Goal: Task Accomplishment & Management: Use online tool/utility

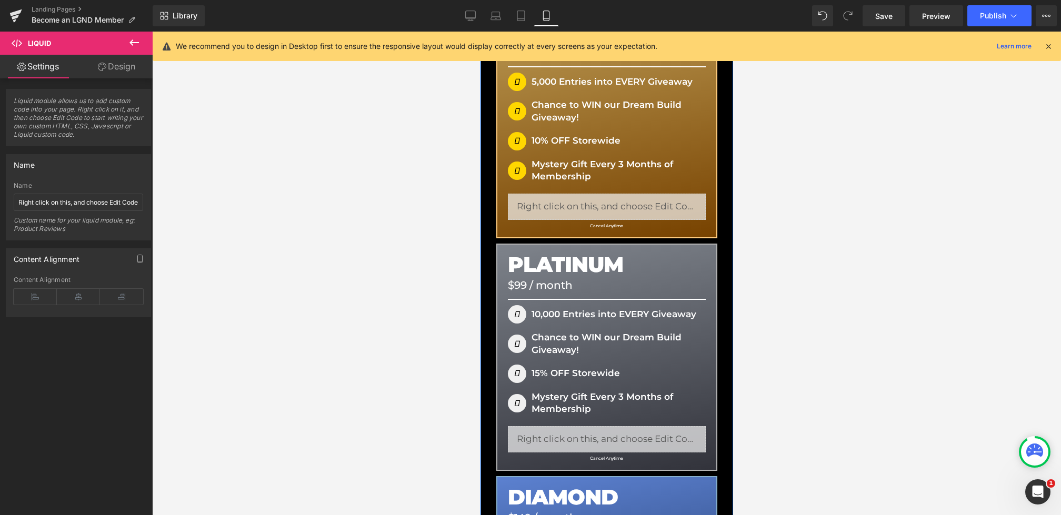
scroll to position [66, 0]
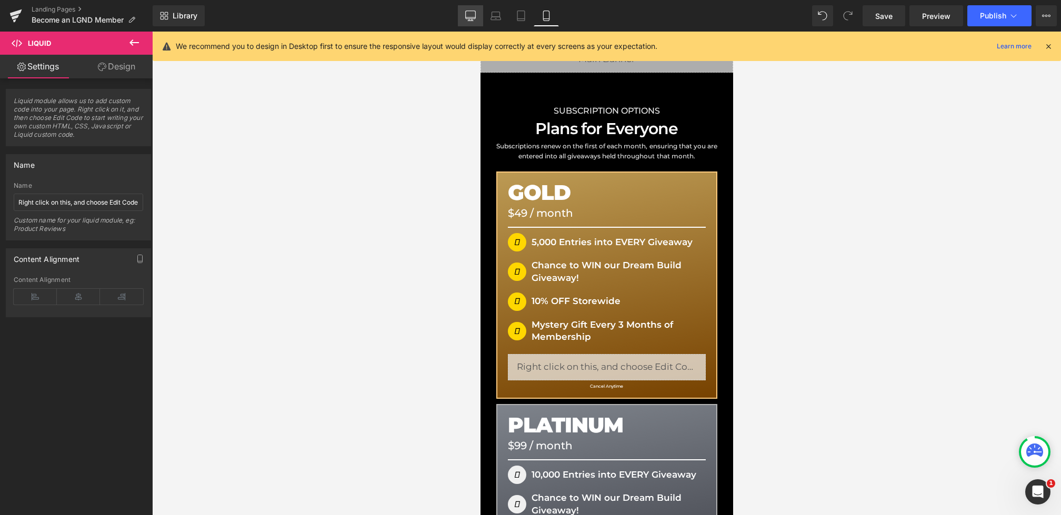
click at [462, 17] on link "Desktop" at bounding box center [470, 15] width 25 height 21
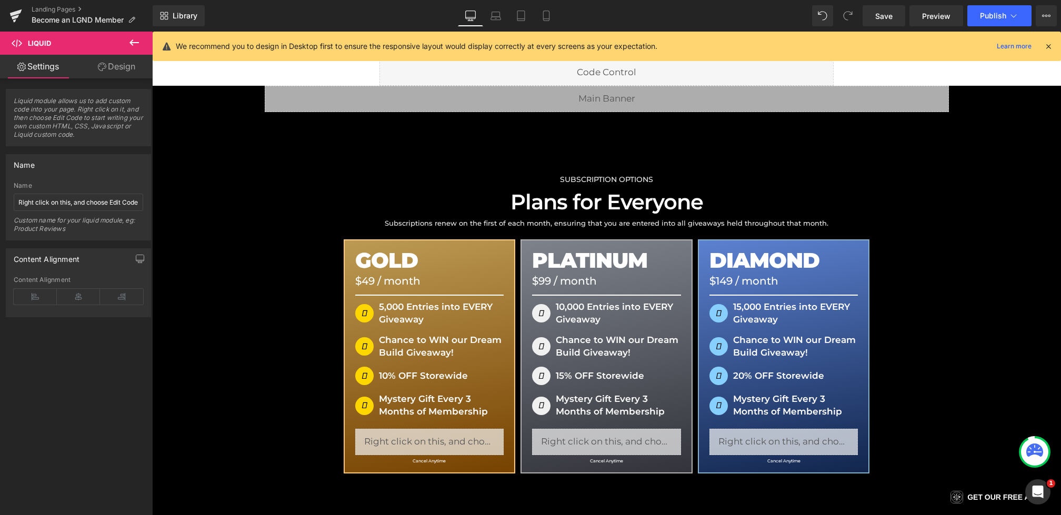
scroll to position [0, 0]
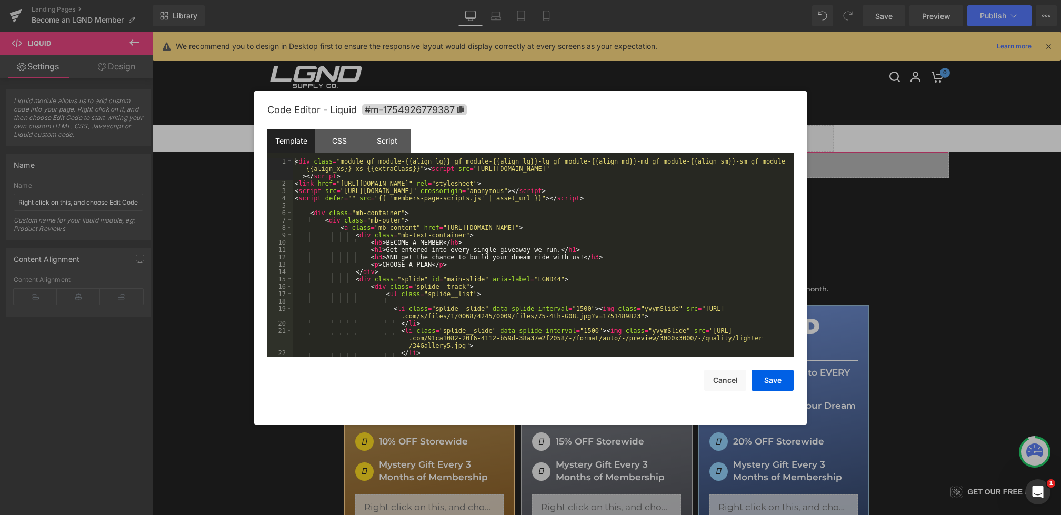
click at [531, 0] on div "Heading You are previewing how the will restyle your page. You can not edit Ele…" at bounding box center [530, 0] width 1061 height 0
click at [343, 148] on div "CSS" at bounding box center [339, 141] width 48 height 24
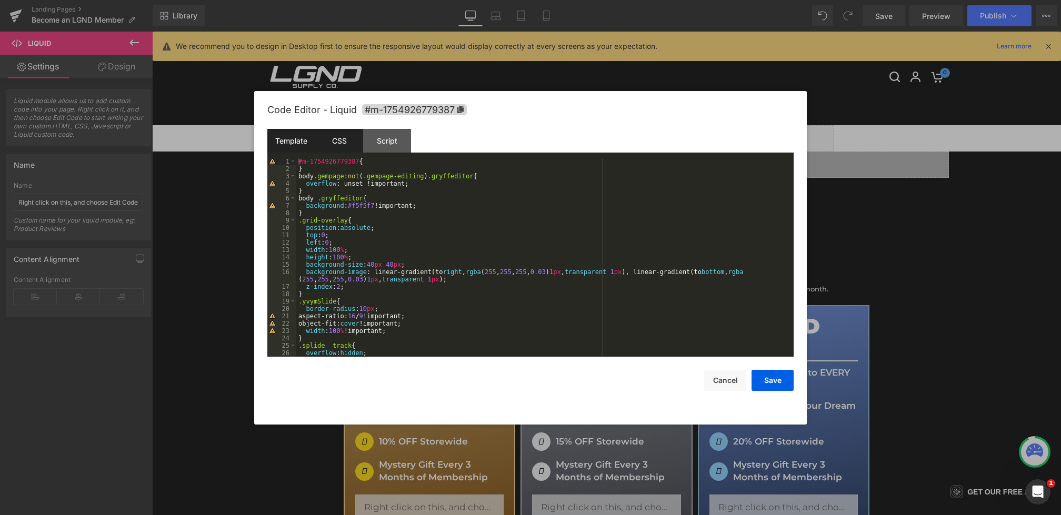
click at [310, 138] on div "Template" at bounding box center [291, 141] width 48 height 24
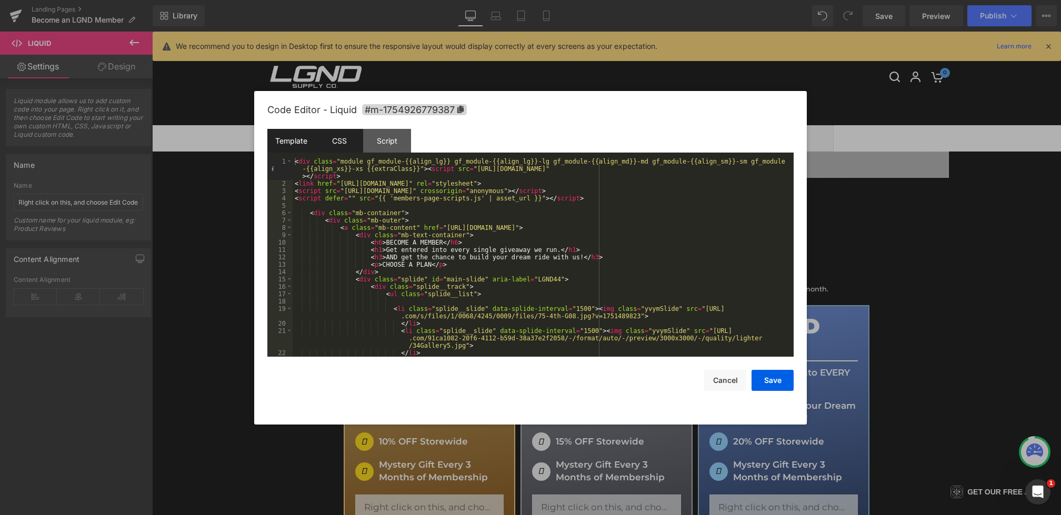
click at [351, 143] on div "CSS" at bounding box center [339, 141] width 48 height 24
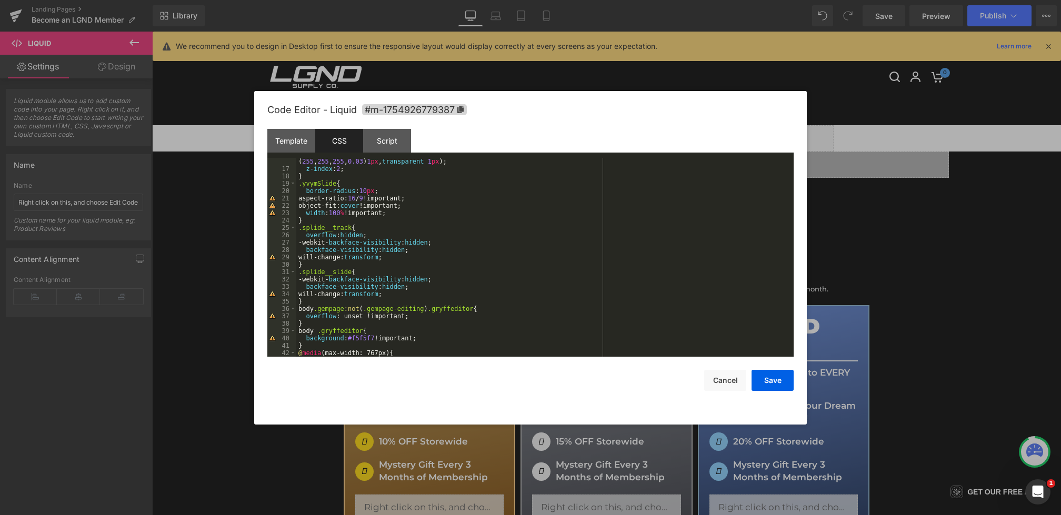
scroll to position [135, 0]
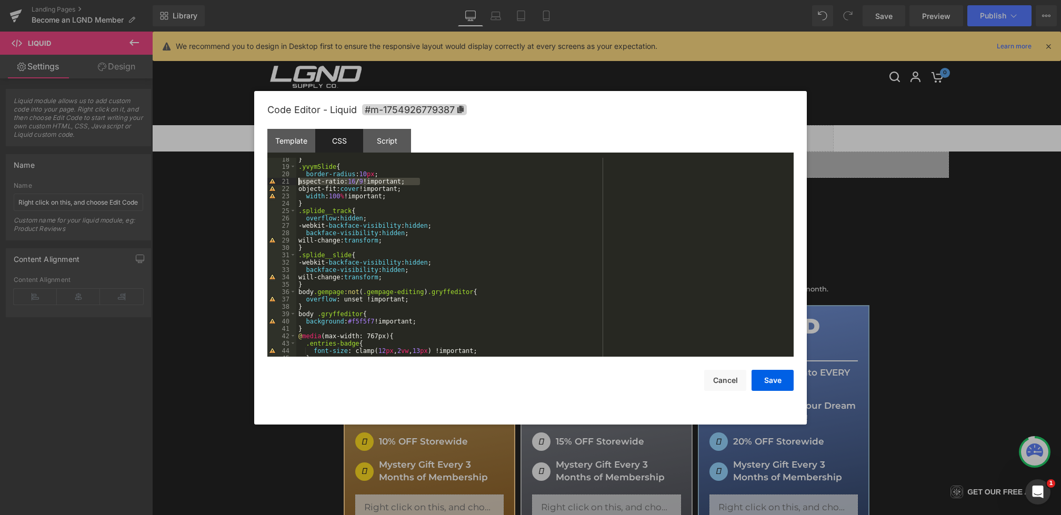
drag, startPoint x: 425, startPoint y: 182, endPoint x: 273, endPoint y: 181, distance: 151.6
click at [273, 181] on pre "18 19 20 21 22 23 24 25 26 27 28 29 30 31 32 33 34 35 36 37 38 39 40 41 42 43 4…" at bounding box center [530, 257] width 526 height 199
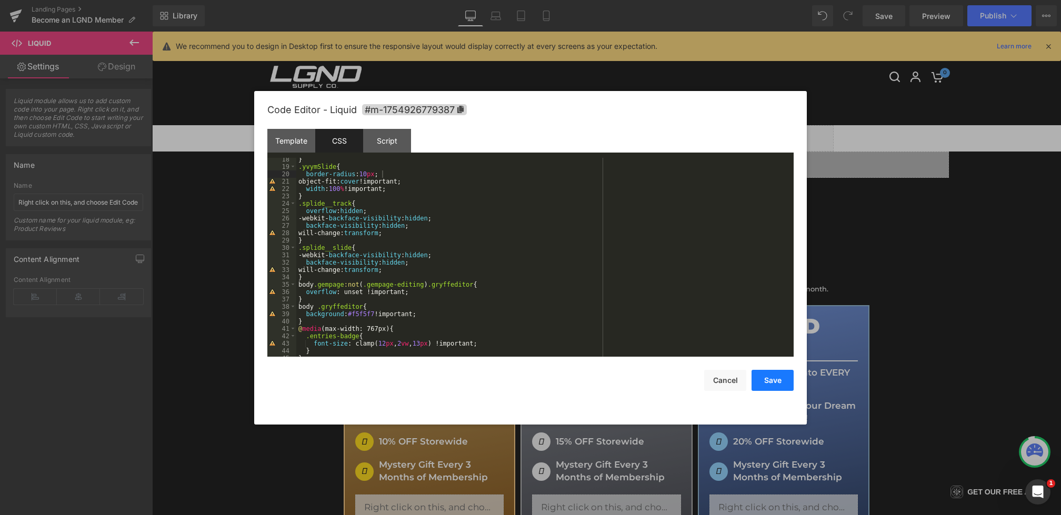
click at [778, 382] on button "Save" at bounding box center [773, 380] width 42 height 21
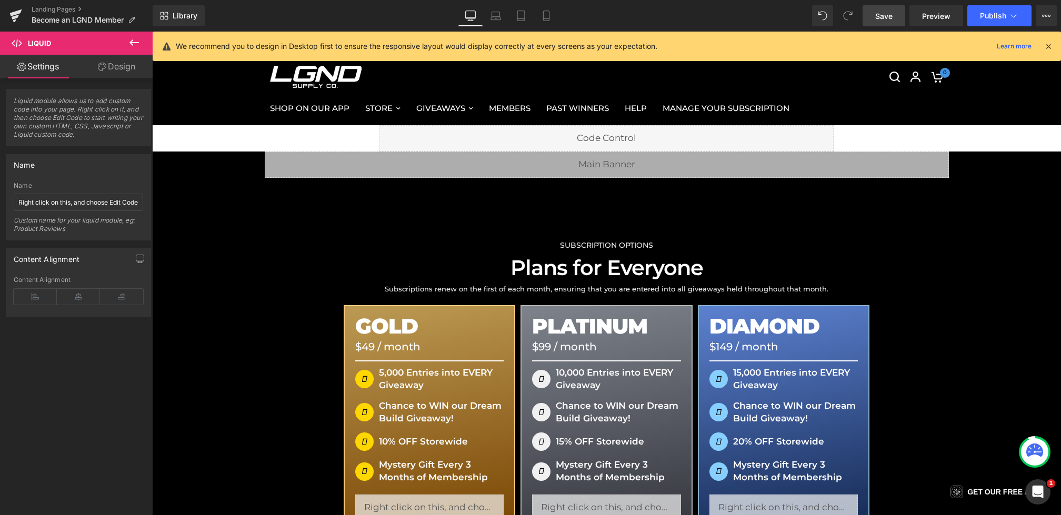
click at [888, 22] on link "Save" at bounding box center [884, 15] width 43 height 21
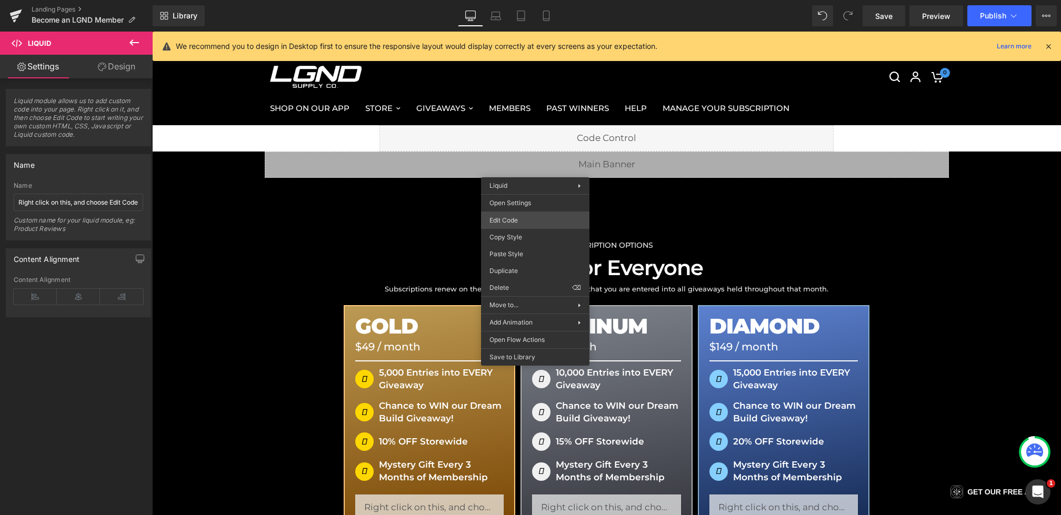
click at [512, 0] on div "Heading You are previewing how the will restyle your page. You can not edit Ele…" at bounding box center [530, 0] width 1061 height 0
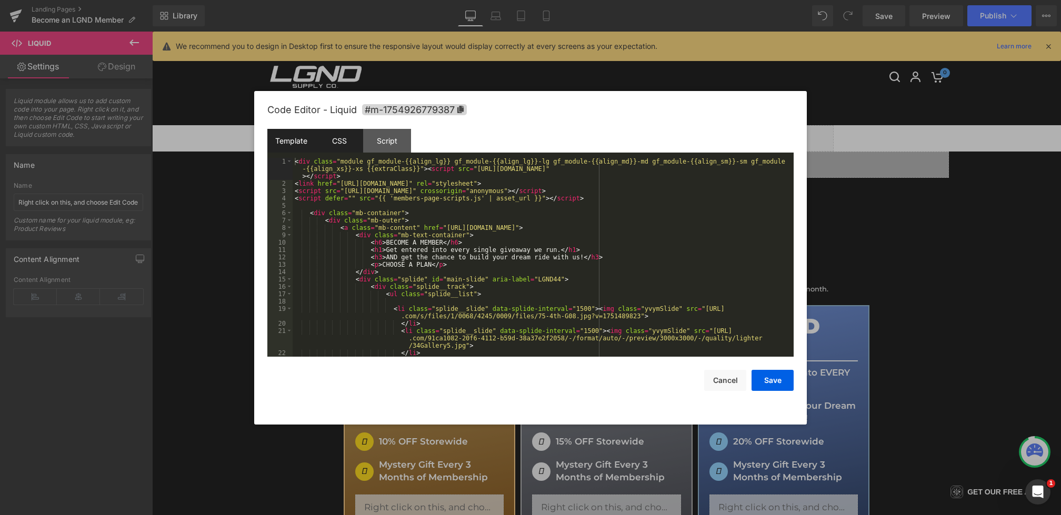
click at [331, 143] on div "CSS" at bounding box center [339, 141] width 48 height 24
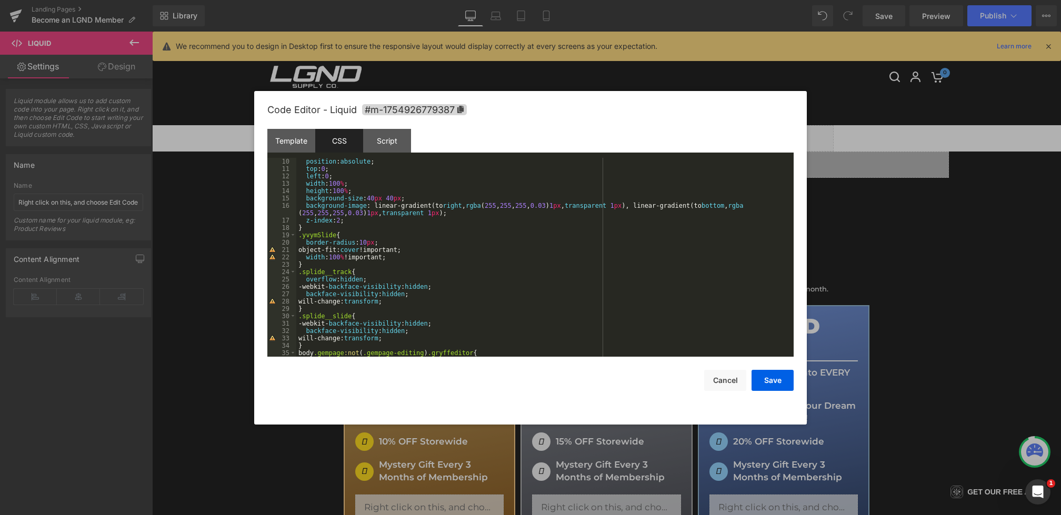
scroll to position [65, 0]
click at [346, 235] on div ".grid-overlay { position : absolute ; top : 0 ; left : 0 ; width : 100 % ; heig…" at bounding box center [542, 259] width 493 height 214
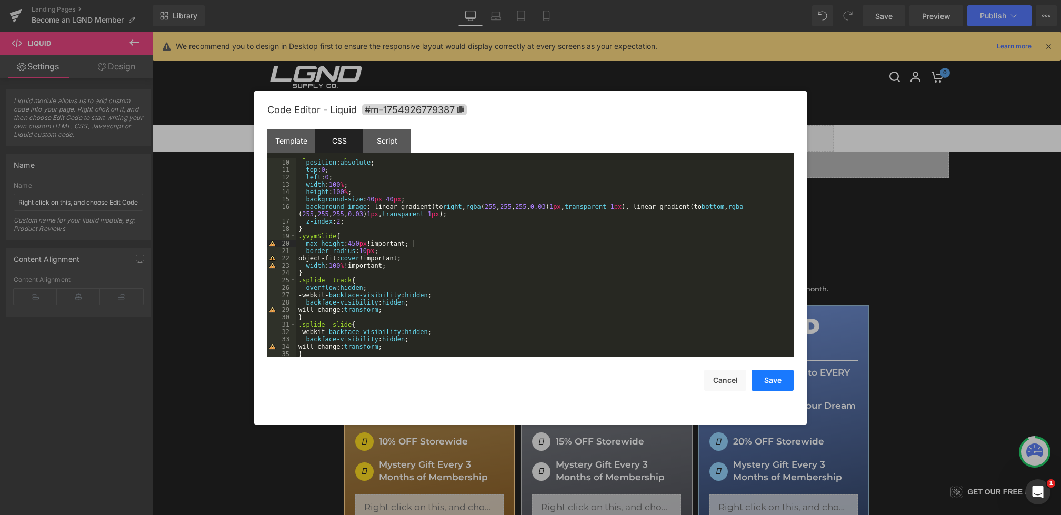
click at [763, 373] on button "Save" at bounding box center [773, 380] width 42 height 21
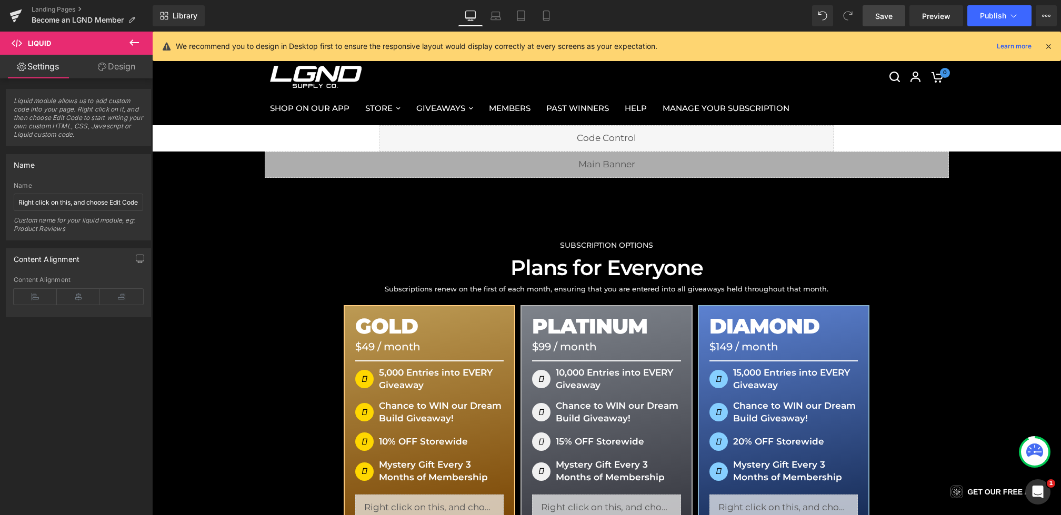
click at [897, 15] on link "Save" at bounding box center [884, 15] width 43 height 21
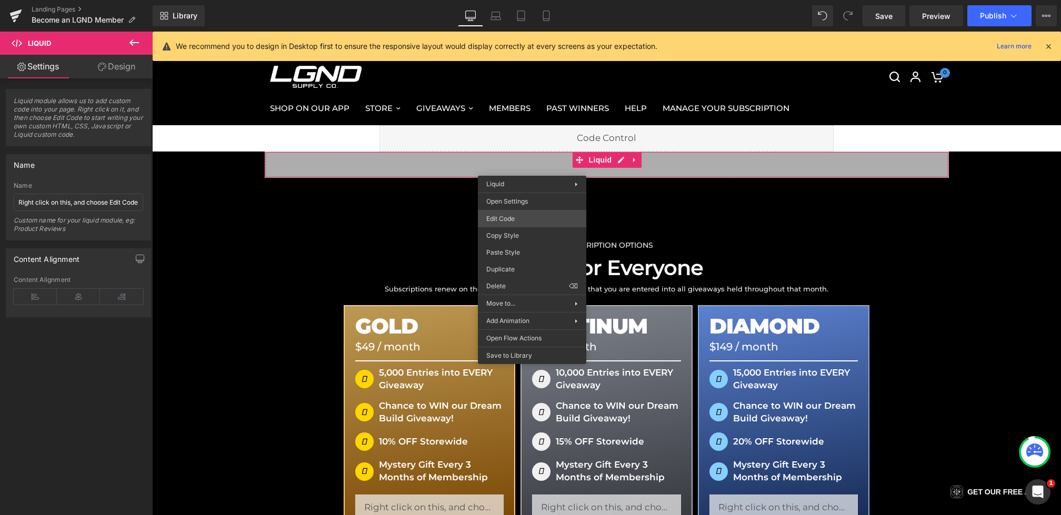
click at [491, 0] on div "Heading You are previewing how the will restyle your page. You can not edit Ele…" at bounding box center [530, 0] width 1061 height 0
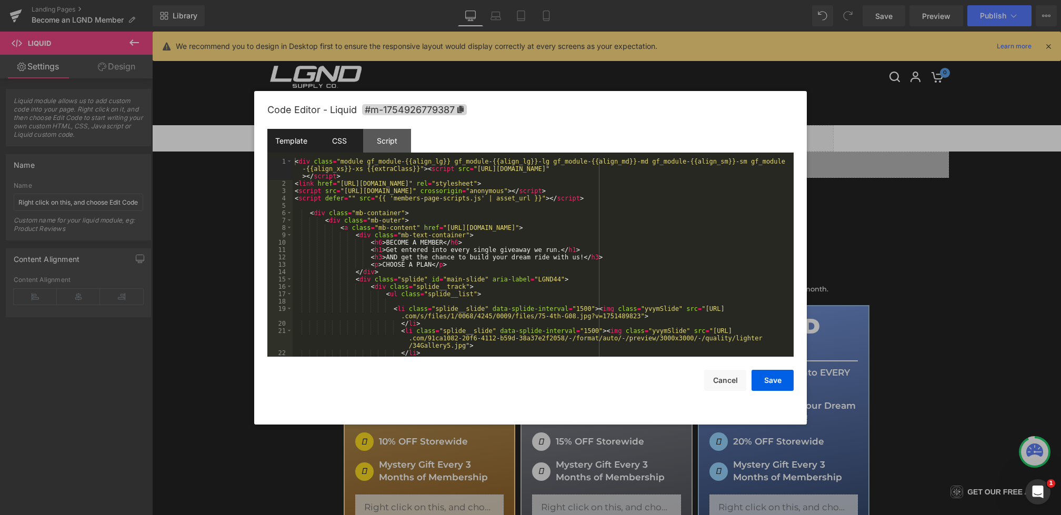
click at [327, 148] on div "CSS" at bounding box center [339, 141] width 48 height 24
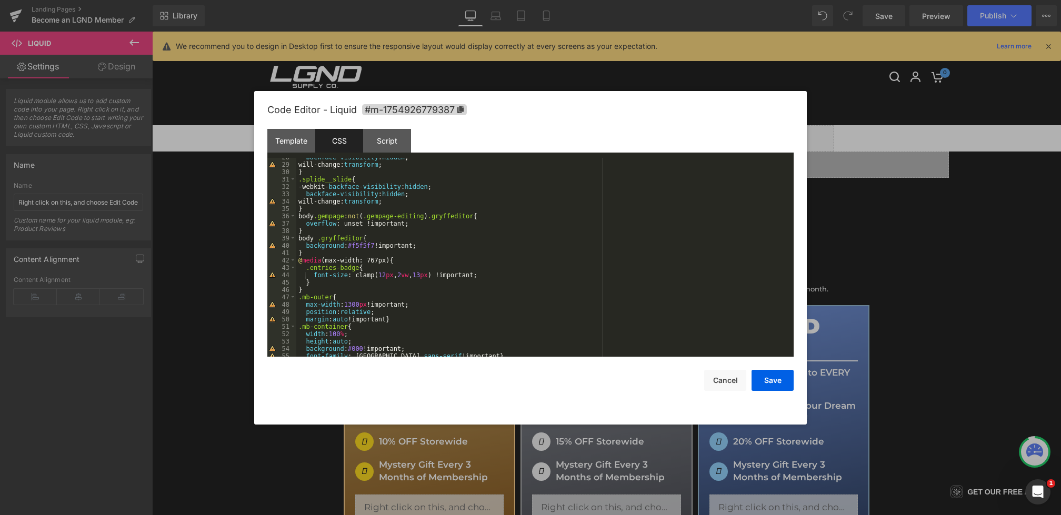
scroll to position [215, 0]
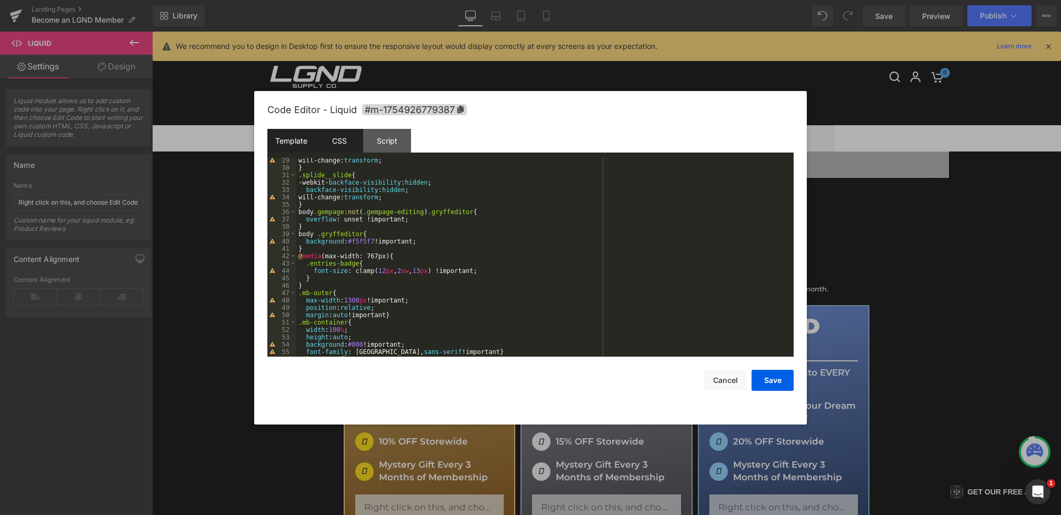
click at [304, 148] on div "Template" at bounding box center [291, 141] width 48 height 24
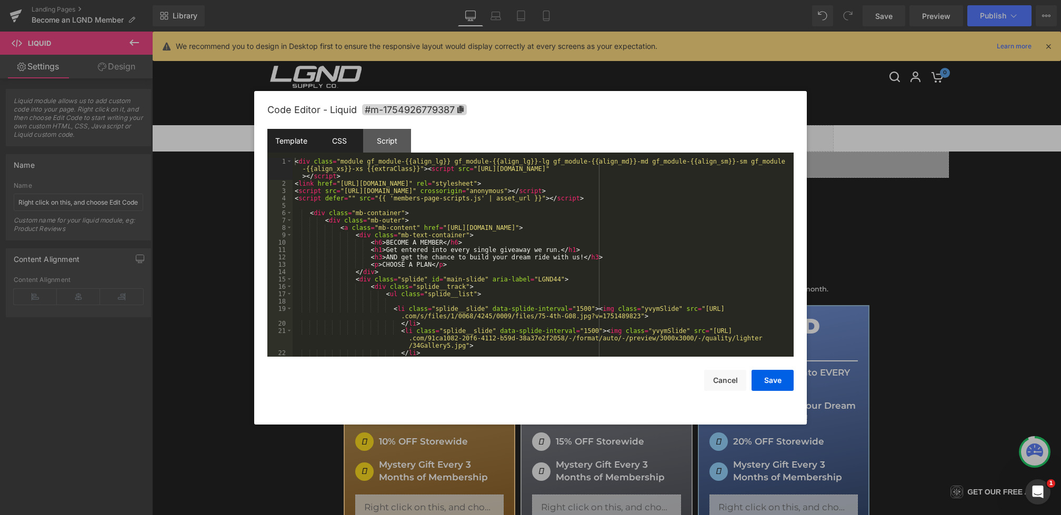
click at [345, 142] on div "CSS" at bounding box center [339, 141] width 48 height 24
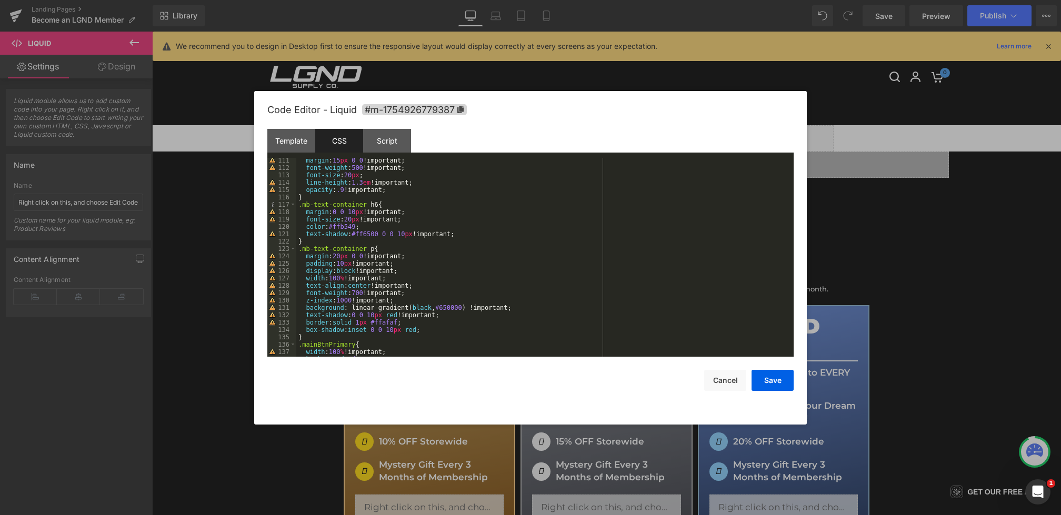
scroll to position [856, 0]
click at [419, 329] on div "margin : 15 px 0 0 !important; font-weight : 500 !important; font-size : 20 px …" at bounding box center [542, 264] width 493 height 214
drag, startPoint x: 298, startPoint y: 248, endPoint x: 399, endPoint y: 251, distance: 101.1
click at [399, 251] on div "margin : 15 px 0 0 !important; font-weight : 500 !important; font-size : 20 px …" at bounding box center [542, 264] width 493 height 214
click at [318, 337] on div "margin : 15 px 0 0 !important; font-weight : 500 !important; font-size : 20 px …" at bounding box center [542, 264] width 493 height 214
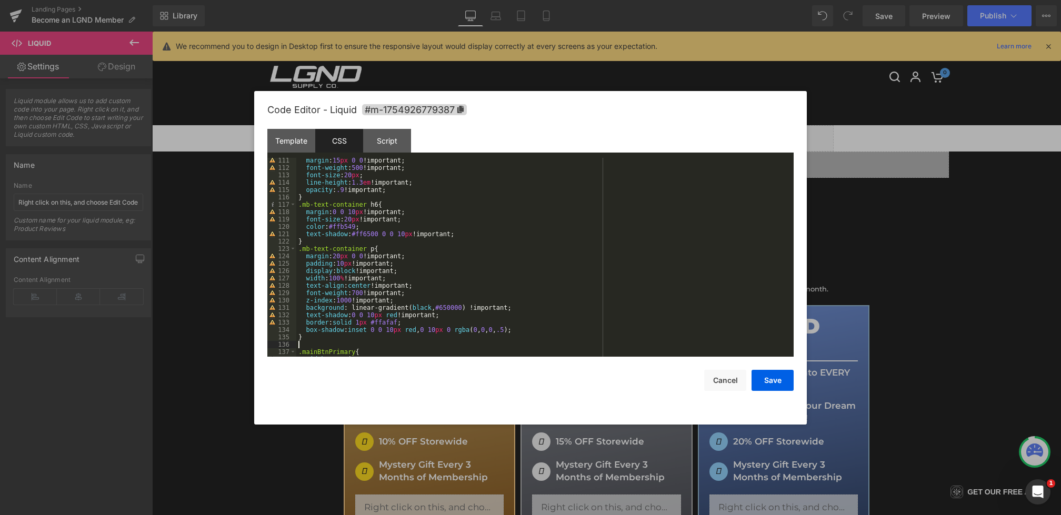
paste textarea
click at [541, 331] on div "margin : 15 px 0 0 !important; font-weight : 500 !important; font-size : 20 px …" at bounding box center [542, 264] width 493 height 214
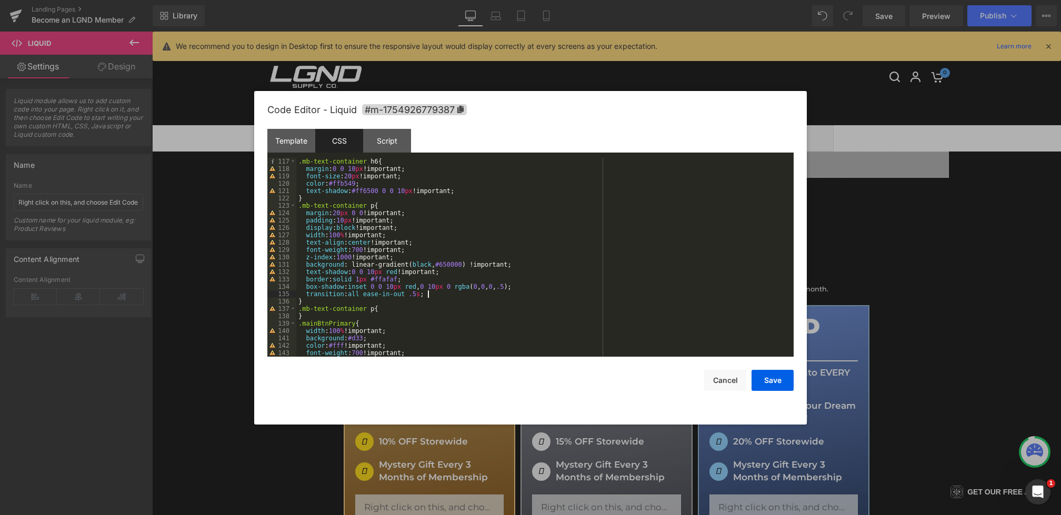
scroll to position [899, 0]
click at [374, 308] on div ".mb-text-container h6 { margin : 0 0 10 px !important; font-size : 20 px !impor…" at bounding box center [542, 265] width 493 height 214
click at [438, 312] on div ".mb-text-container h6 { margin : 0 0 10 px !important; font-size : 20 px !impor…" at bounding box center [542, 265] width 493 height 214
drag, startPoint x: 304, startPoint y: 286, endPoint x: 425, endPoint y: 284, distance: 121.1
click at [425, 284] on div ".mb-text-container h6 { margin : 0 0 10 px !important; font-size : 20 px !impor…" at bounding box center [542, 265] width 493 height 214
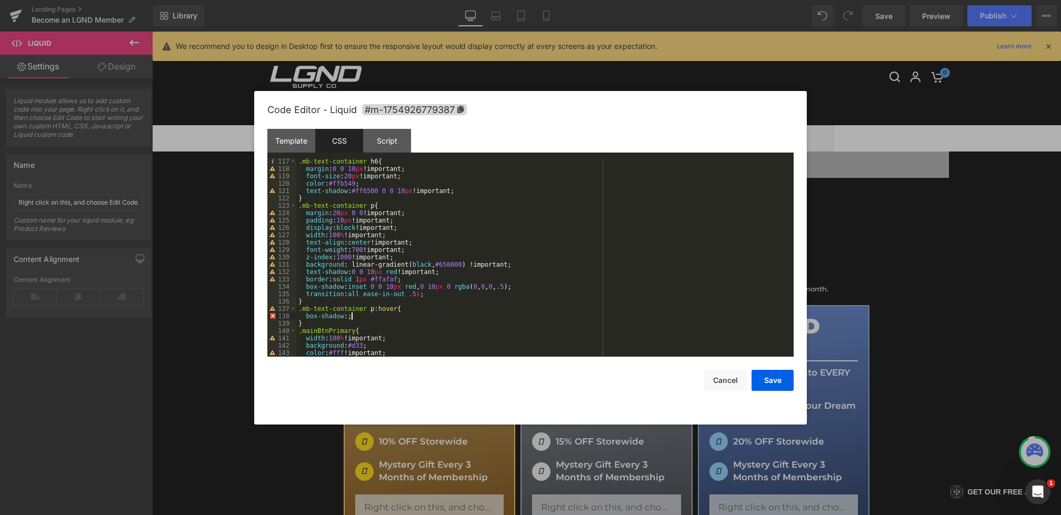
click at [364, 318] on div ".mb-text-container h6 { margin : 0 0 10 px !important; font-size : 20 px !impor…" at bounding box center [542, 265] width 493 height 214
drag, startPoint x: 351, startPoint y: 316, endPoint x: 303, endPoint y: 316, distance: 47.9
click at [303, 316] on div ".mb-text-container h6 { margin : 0 0 10 px !important; font-size : 20 px !impor…" at bounding box center [542, 265] width 493 height 214
click at [451, 313] on div ".mb-text-container h6 { margin : 0 0 10 px !important; font-size : 20 px !impor…" at bounding box center [542, 265] width 493 height 214
click at [392, 322] on div ".mb-text-container h6 { margin : 0 0 10 px !important; font-size : 20 px !impor…" at bounding box center [542, 265] width 493 height 214
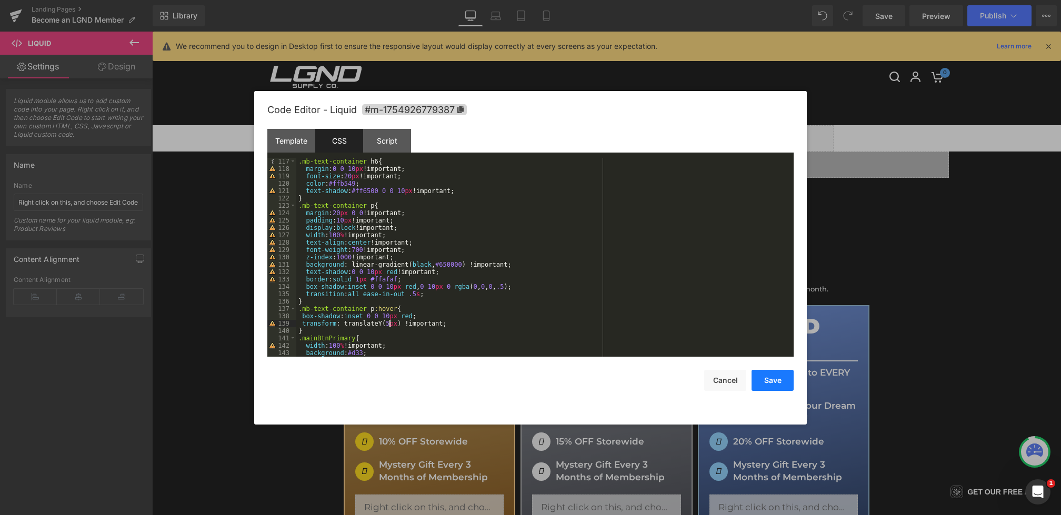
click at [774, 386] on button "Save" at bounding box center [773, 380] width 42 height 21
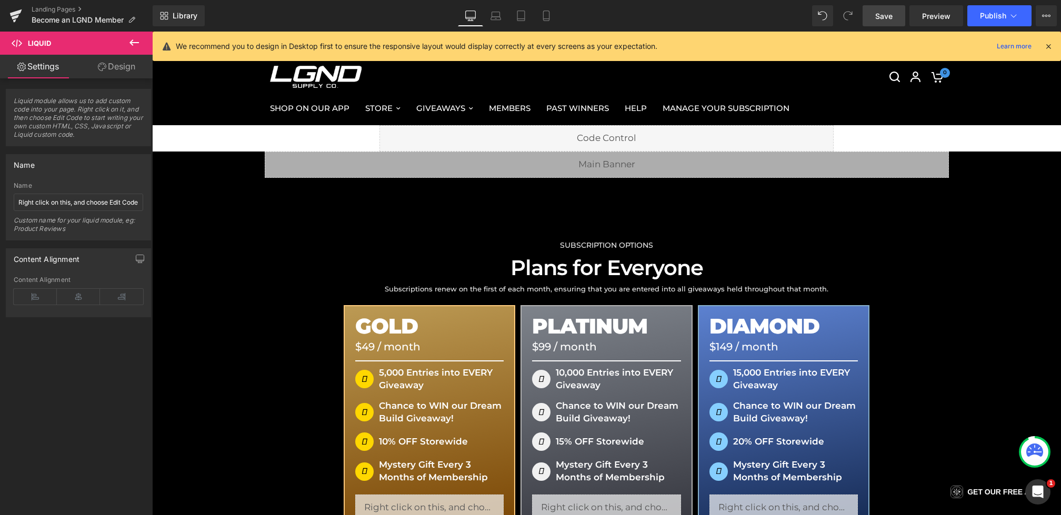
click at [885, 11] on span "Save" at bounding box center [883, 16] width 17 height 11
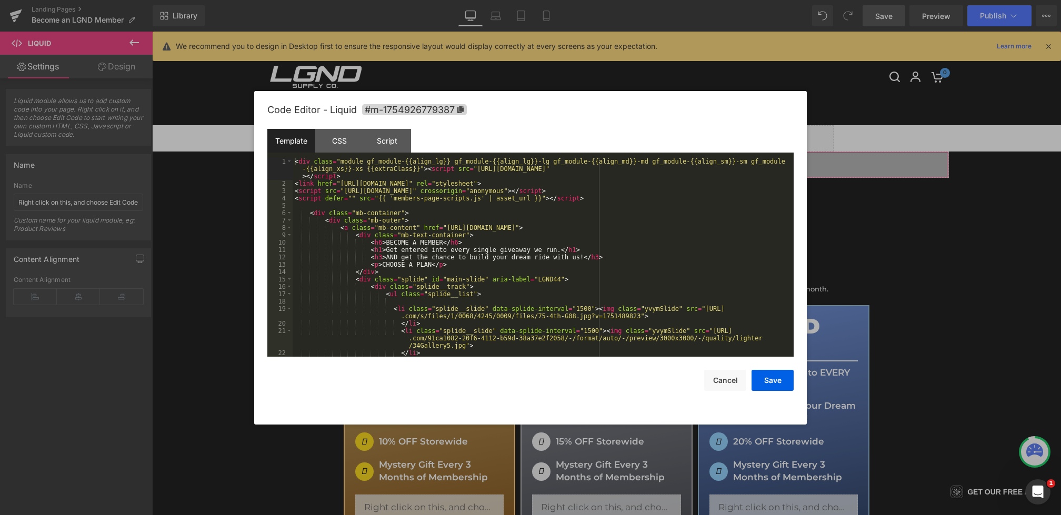
click at [536, 0] on div "Heading You are previewing how the will restyle your page. You can not edit Ele…" at bounding box center [530, 0] width 1061 height 0
click at [349, 135] on div "CSS" at bounding box center [339, 141] width 48 height 24
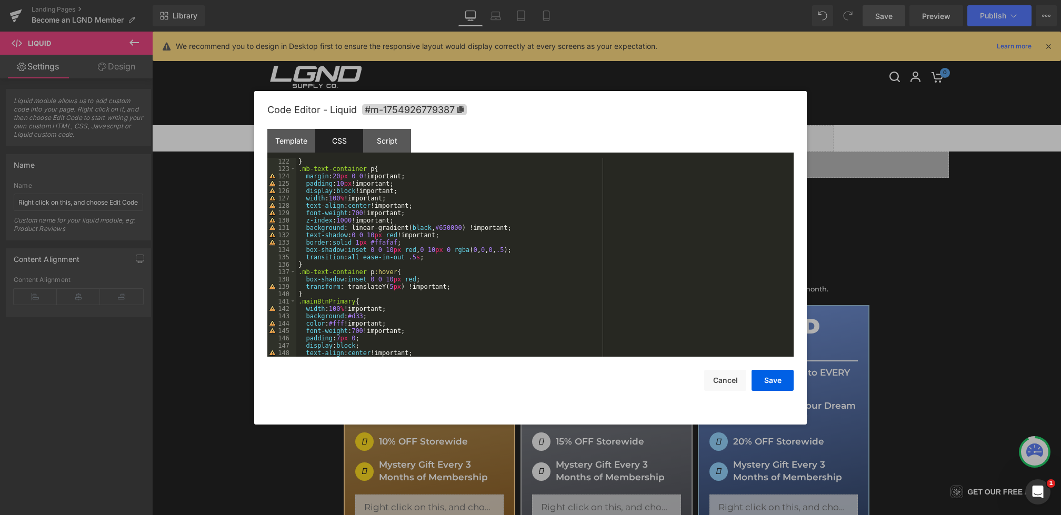
scroll to position [936, 0]
click at [446, 251] on div "} .mb-text-container p { margin : 20 px 0 0 !important; padding : 10 px !import…" at bounding box center [542, 265] width 493 height 214
click at [443, 251] on div "} .mb-text-container p { margin : 20 px 0 0 !important; padding : 10 px !import…" at bounding box center [542, 265] width 493 height 214
click at [773, 383] on button "Save" at bounding box center [773, 380] width 42 height 21
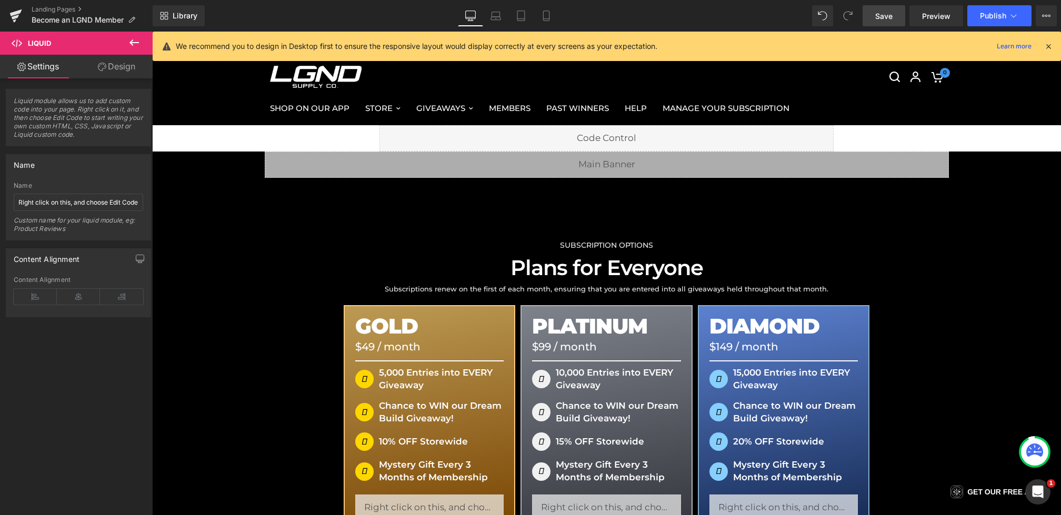
click at [872, 21] on link "Save" at bounding box center [884, 15] width 43 height 21
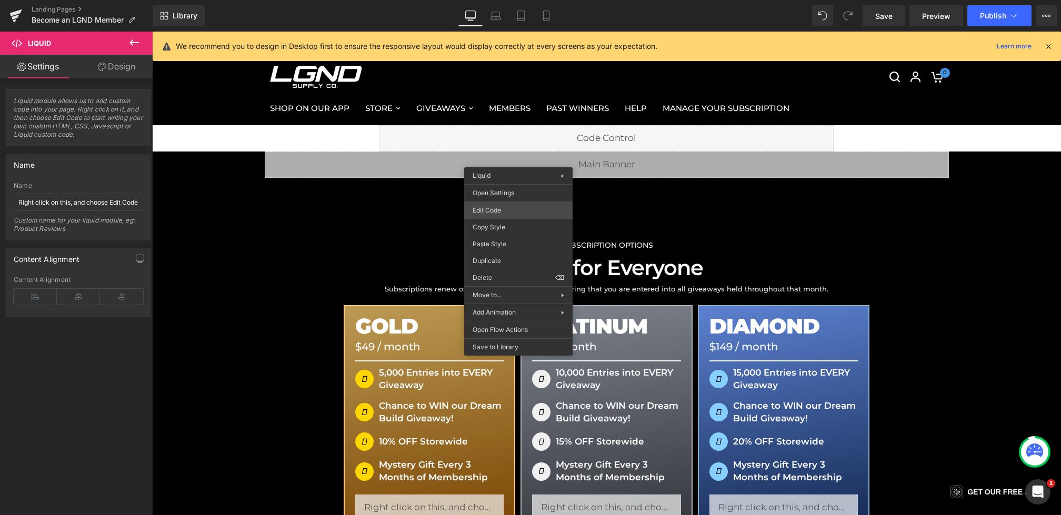
click at [489, 0] on div "Heading You are previewing how the will restyle your page. You can not edit Ele…" at bounding box center [530, 0] width 1061 height 0
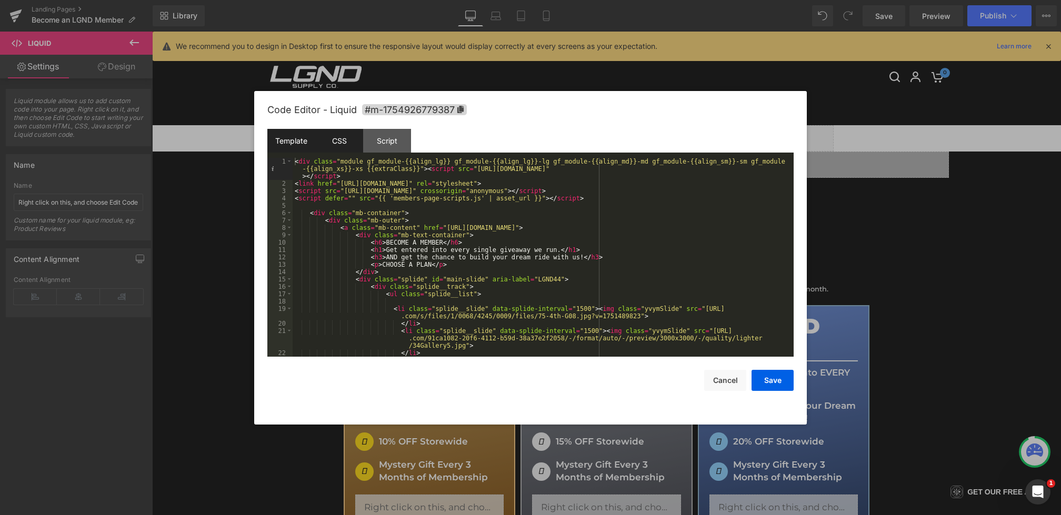
click at [344, 140] on div "CSS" at bounding box center [339, 141] width 48 height 24
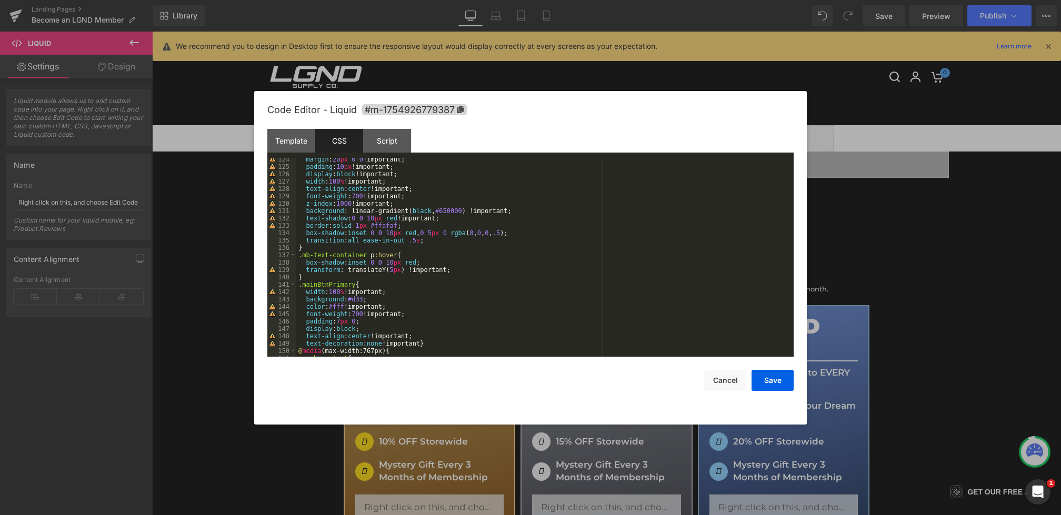
scroll to position [953, 0]
click at [396, 260] on div "margin : 20 px 0 0 !important; padding : 10 px !important; display : block !imp…" at bounding box center [542, 263] width 493 height 214
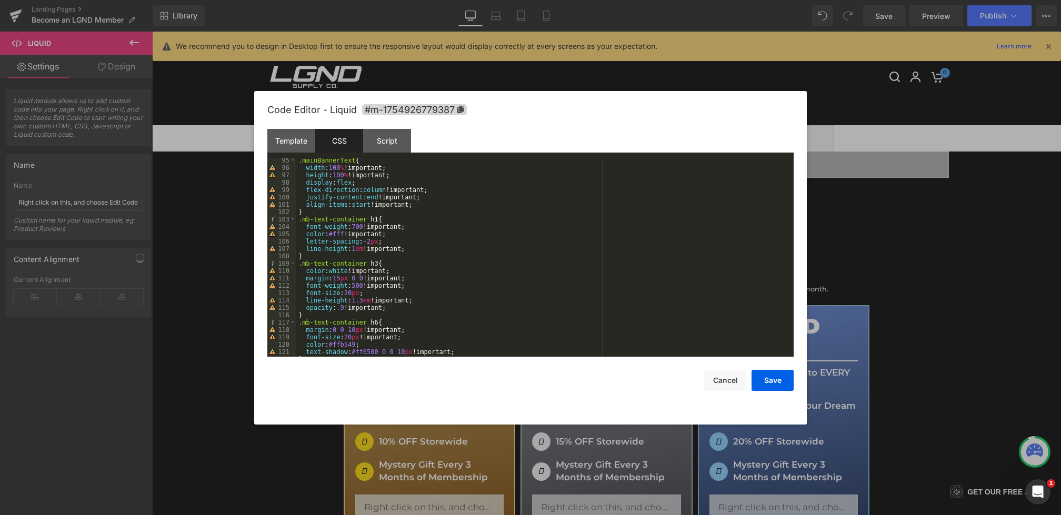
scroll to position [701, 0]
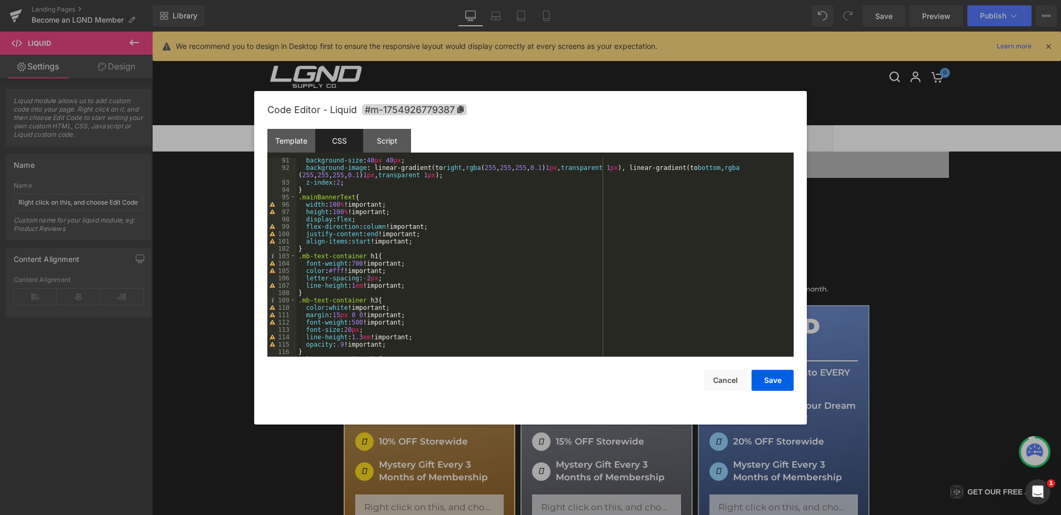
click at [405, 277] on div "background-size : 40 px 40 px ; background-image : linear-gradient(to right , r…" at bounding box center [542, 264] width 493 height 214
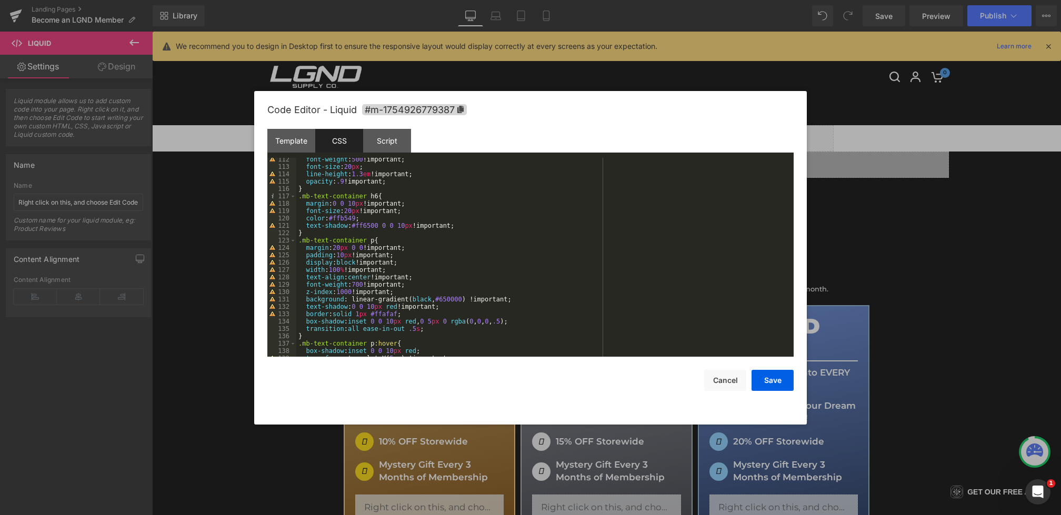
scroll to position [846, 0]
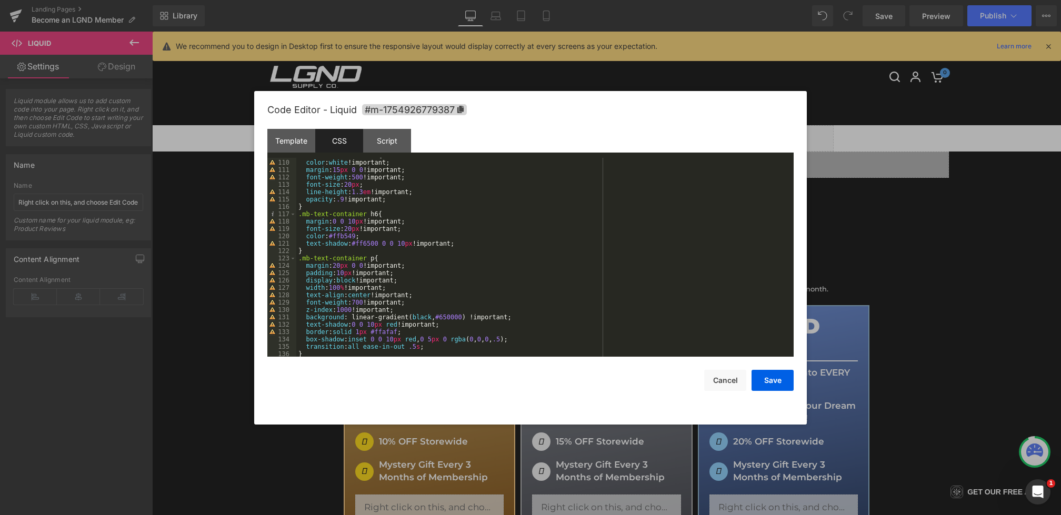
click at [891, 354] on div at bounding box center [530, 257] width 1061 height 515
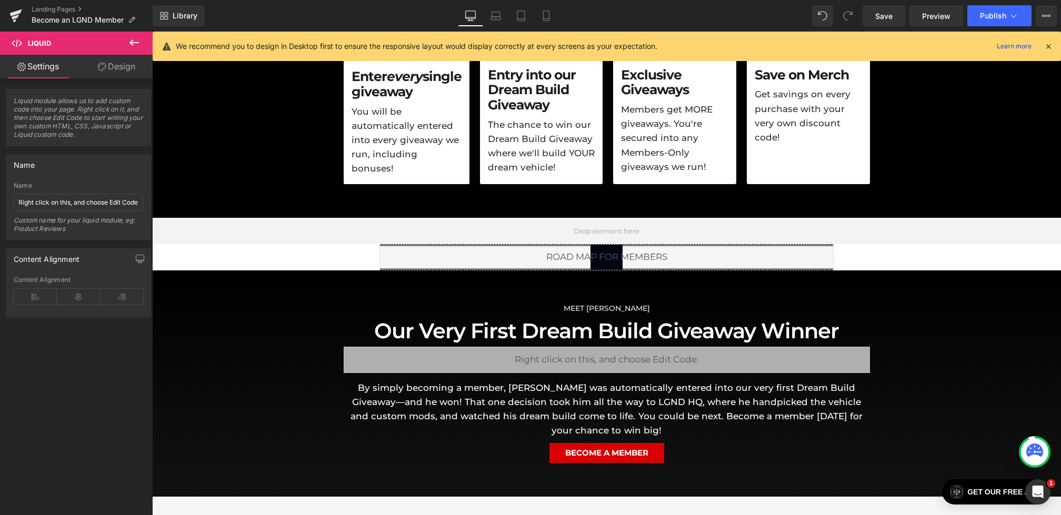
scroll to position [481, 0]
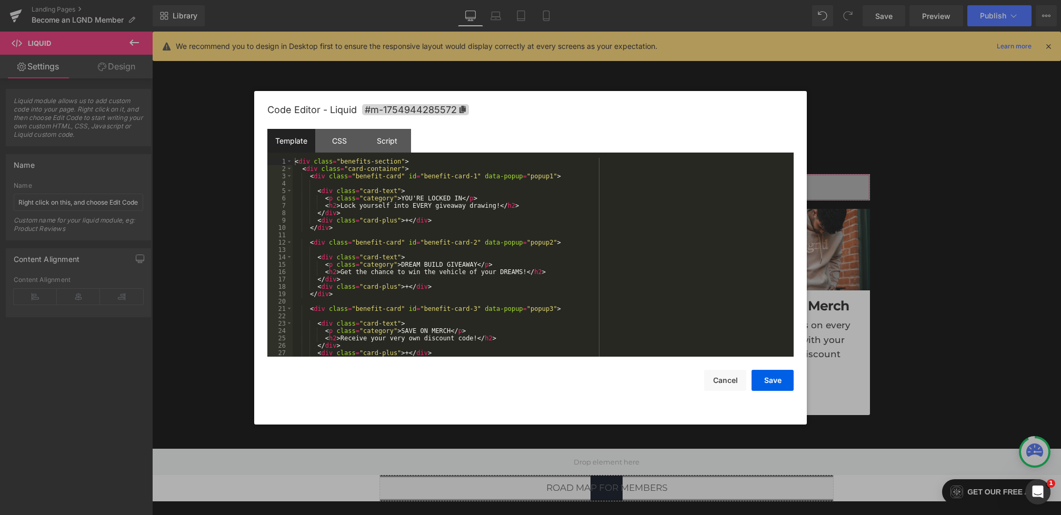
click at [463, 0] on div "Heading You are previewing how the will restyle your page. You can not edit Ele…" at bounding box center [530, 0] width 1061 height 0
click at [345, 148] on div "CSS" at bounding box center [339, 141] width 48 height 24
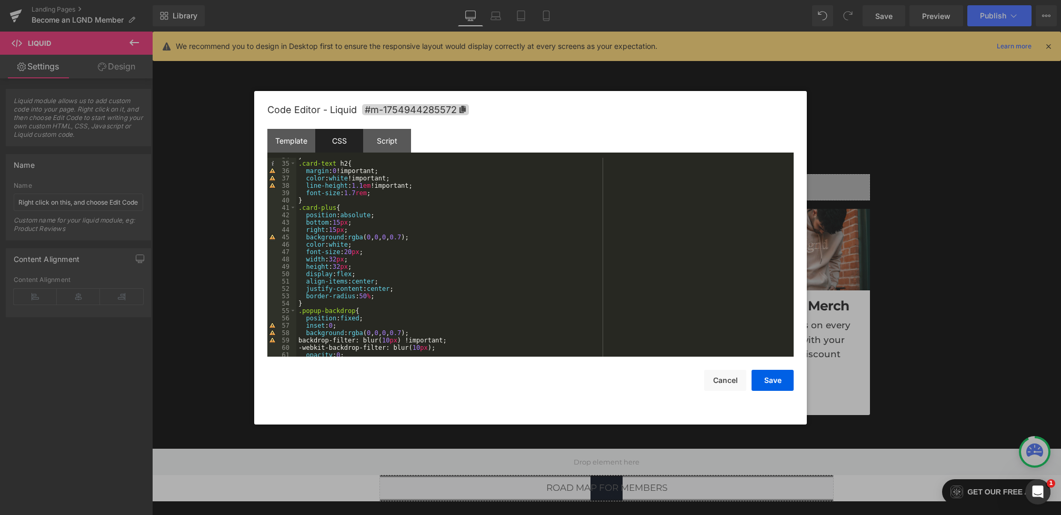
scroll to position [248, 0]
drag, startPoint x: 418, startPoint y: 238, endPoint x: 306, endPoint y: 238, distance: 112.6
click at [306, 238] on div "} .card-text h2 { margin : 0 !important; color : white !important; line-height …" at bounding box center [542, 260] width 493 height 214
click at [769, 377] on button "Save" at bounding box center [773, 380] width 42 height 21
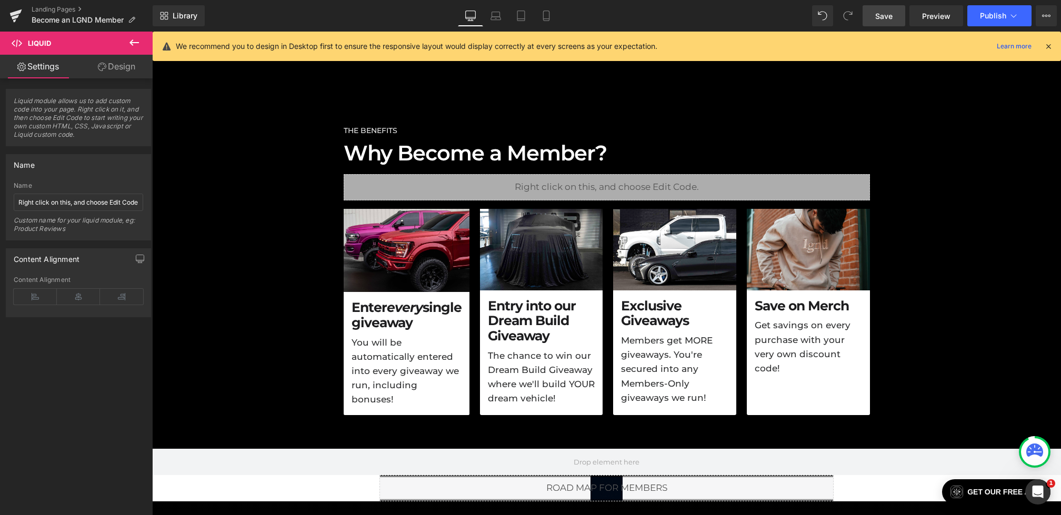
click at [895, 11] on link "Save" at bounding box center [884, 15] width 43 height 21
click at [935, 14] on span "Preview" at bounding box center [936, 16] width 28 height 11
